Goal: Information Seeking & Learning: Learn about a topic

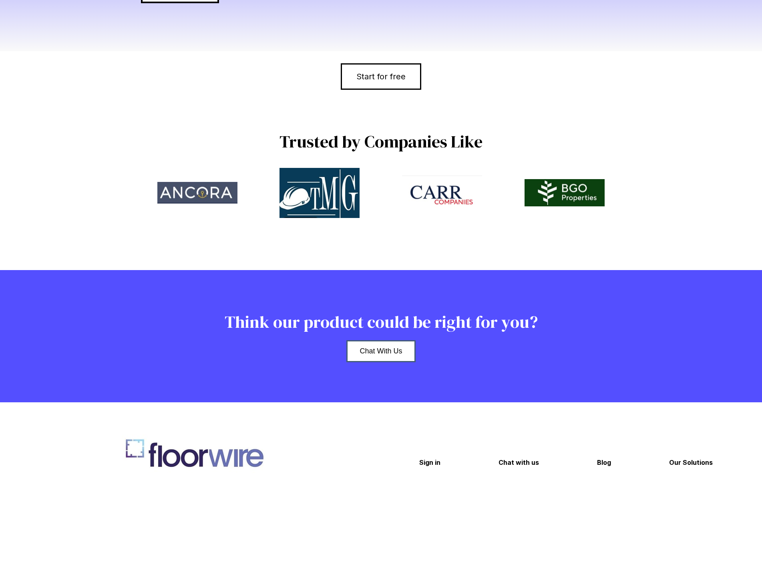
scroll to position [1854, 0]
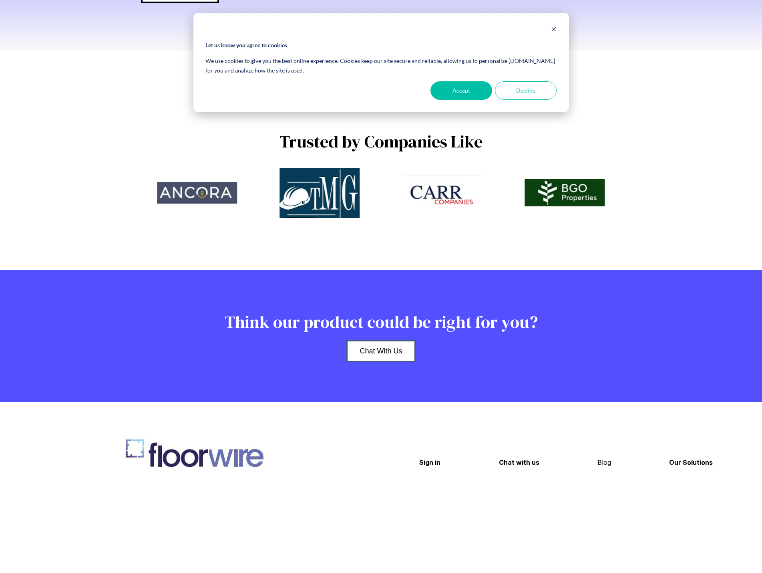
click at [608, 461] on link "Blog" at bounding box center [605, 462] width 14 height 17
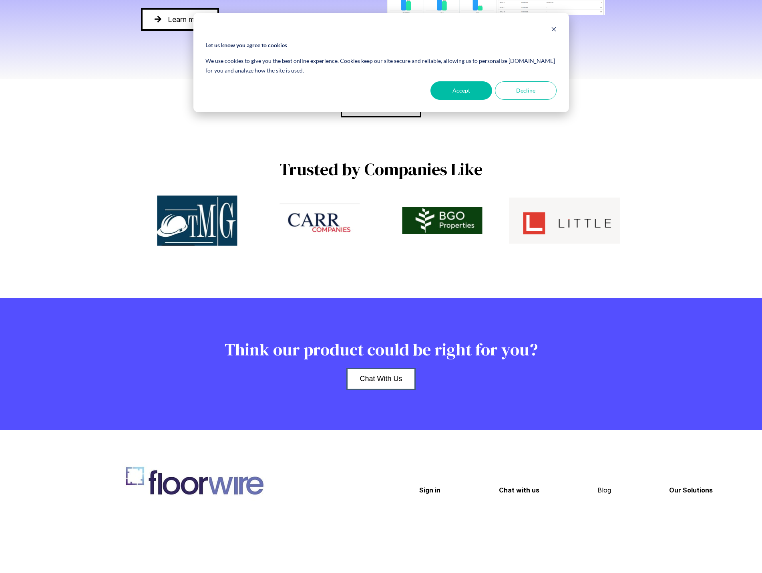
scroll to position [1814, 0]
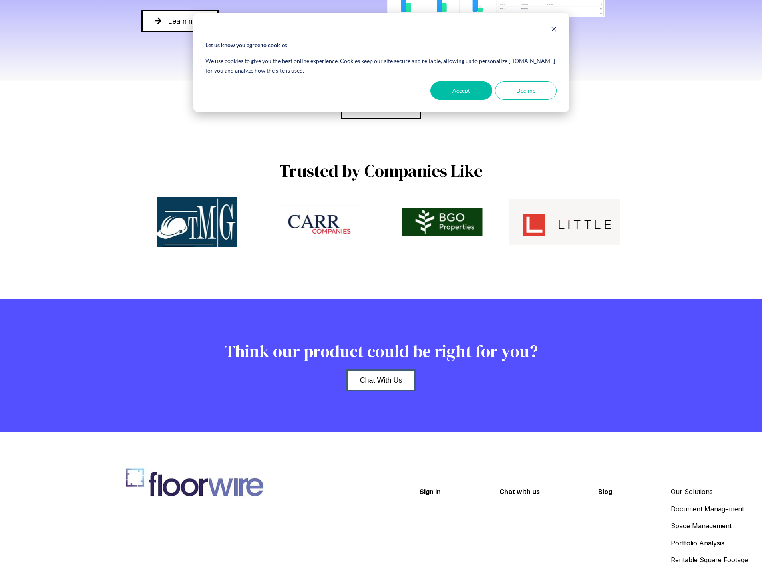
click at [700, 500] on link "Our Solutions" at bounding box center [692, 491] width 42 height 17
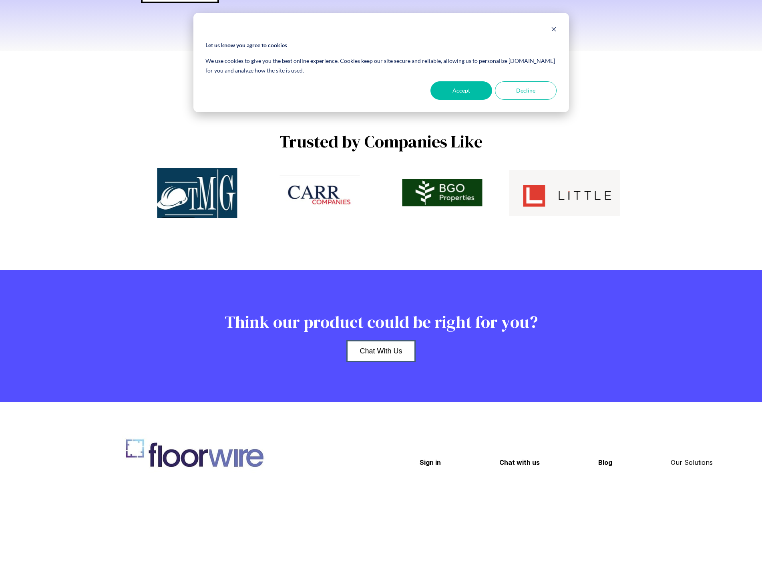
scroll to position [1854, 0]
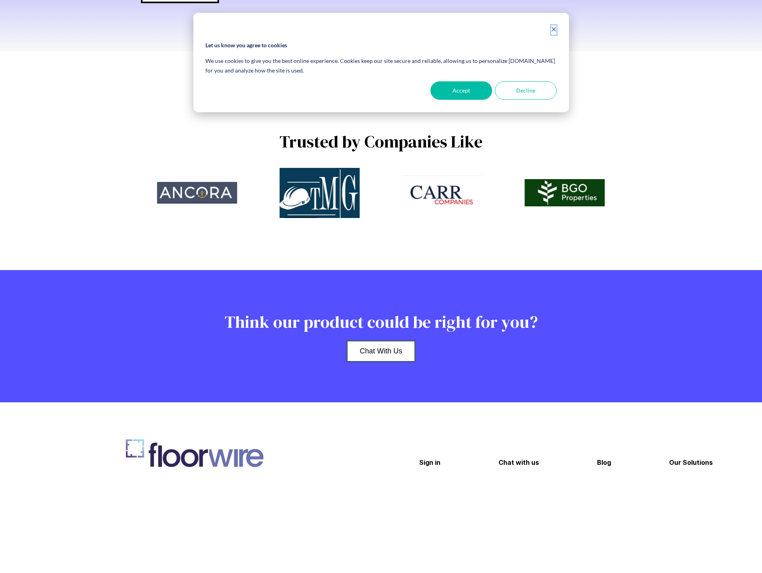
click at [553, 29] on icon "Dismiss cookie banner" at bounding box center [554, 29] width 6 height 6
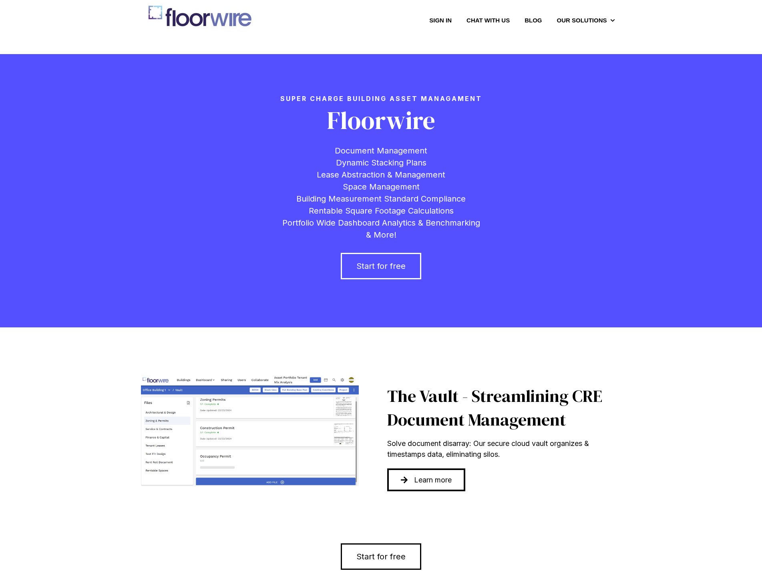
scroll to position [0, 0]
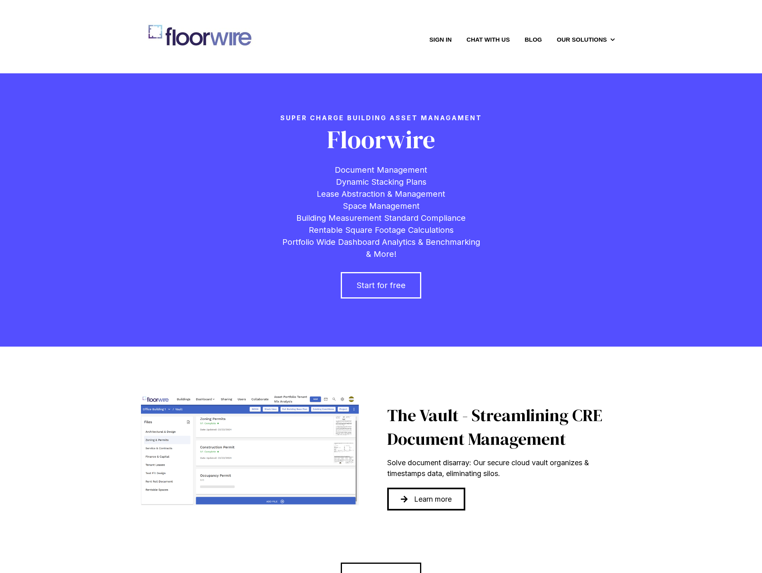
click at [498, 38] on link "Chat with us" at bounding box center [488, 39] width 43 height 8
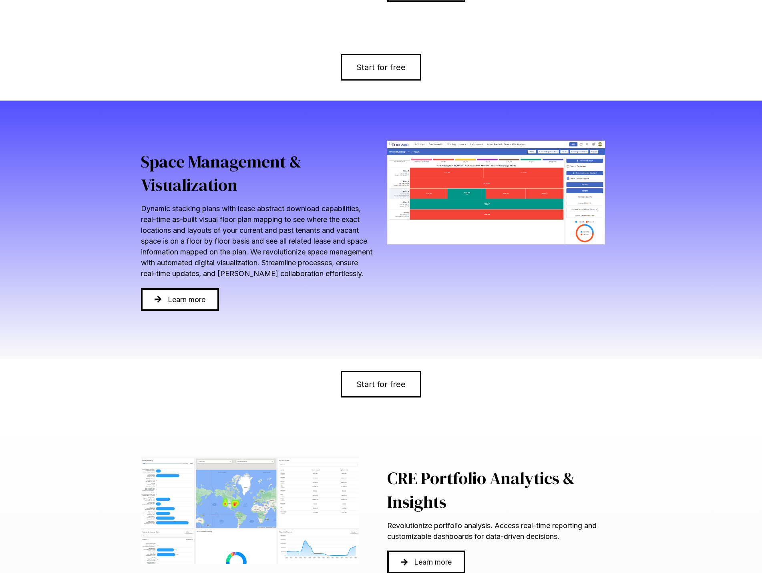
scroll to position [561, 0]
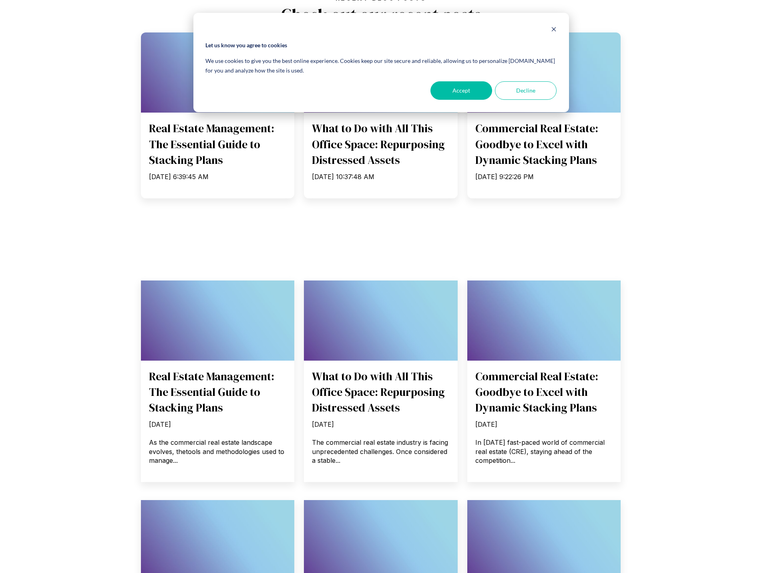
scroll to position [321, 0]
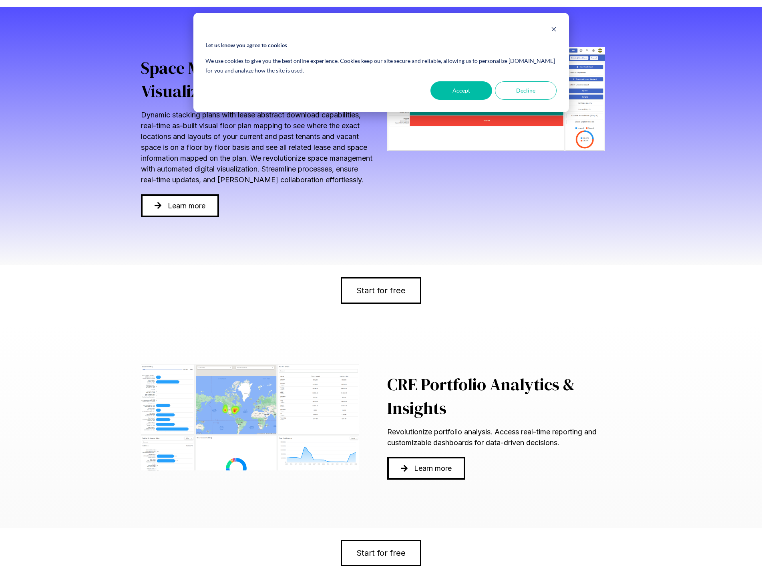
scroll to position [601, 0]
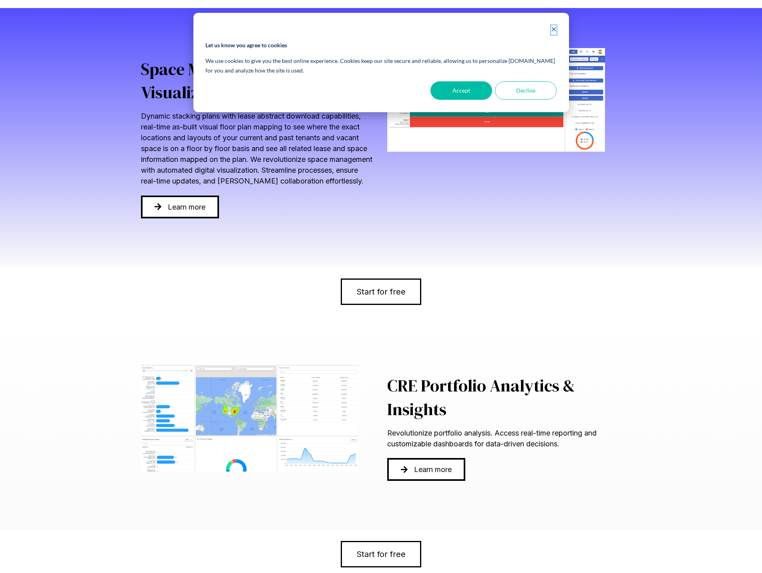
click at [553, 28] on icon "Dismiss cookie banner" at bounding box center [554, 29] width 4 height 4
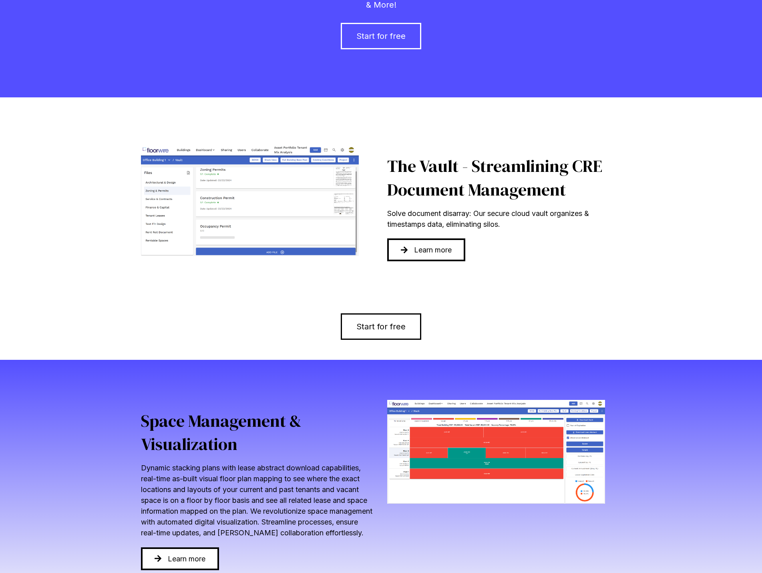
scroll to position [361, 0]
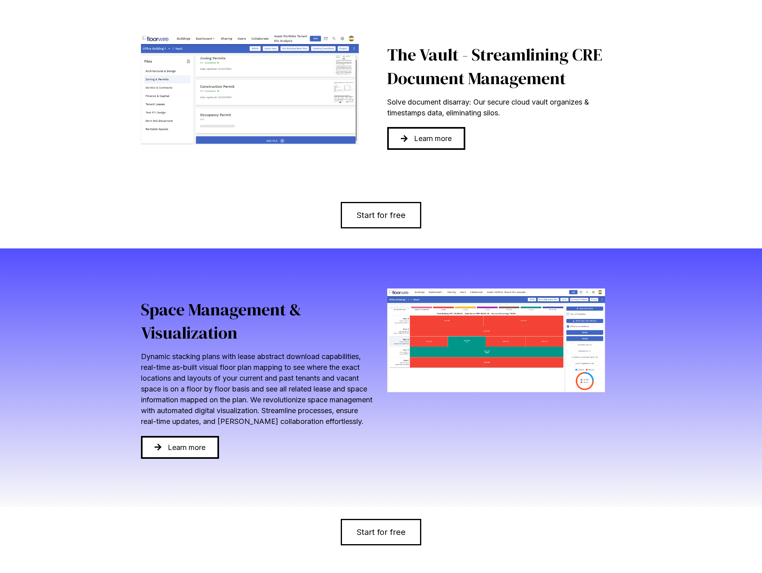
click at [132, 335] on div "Space Management & Visualization Dynamic stacking plans with lease abstract dow…" at bounding box center [381, 377] width 762 height 258
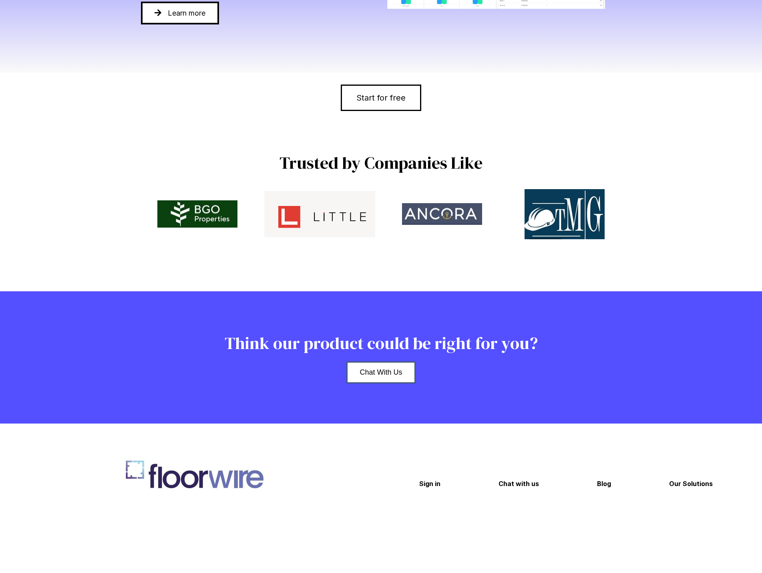
scroll to position [1854, 0]
